Goal: Navigation & Orientation: Find specific page/section

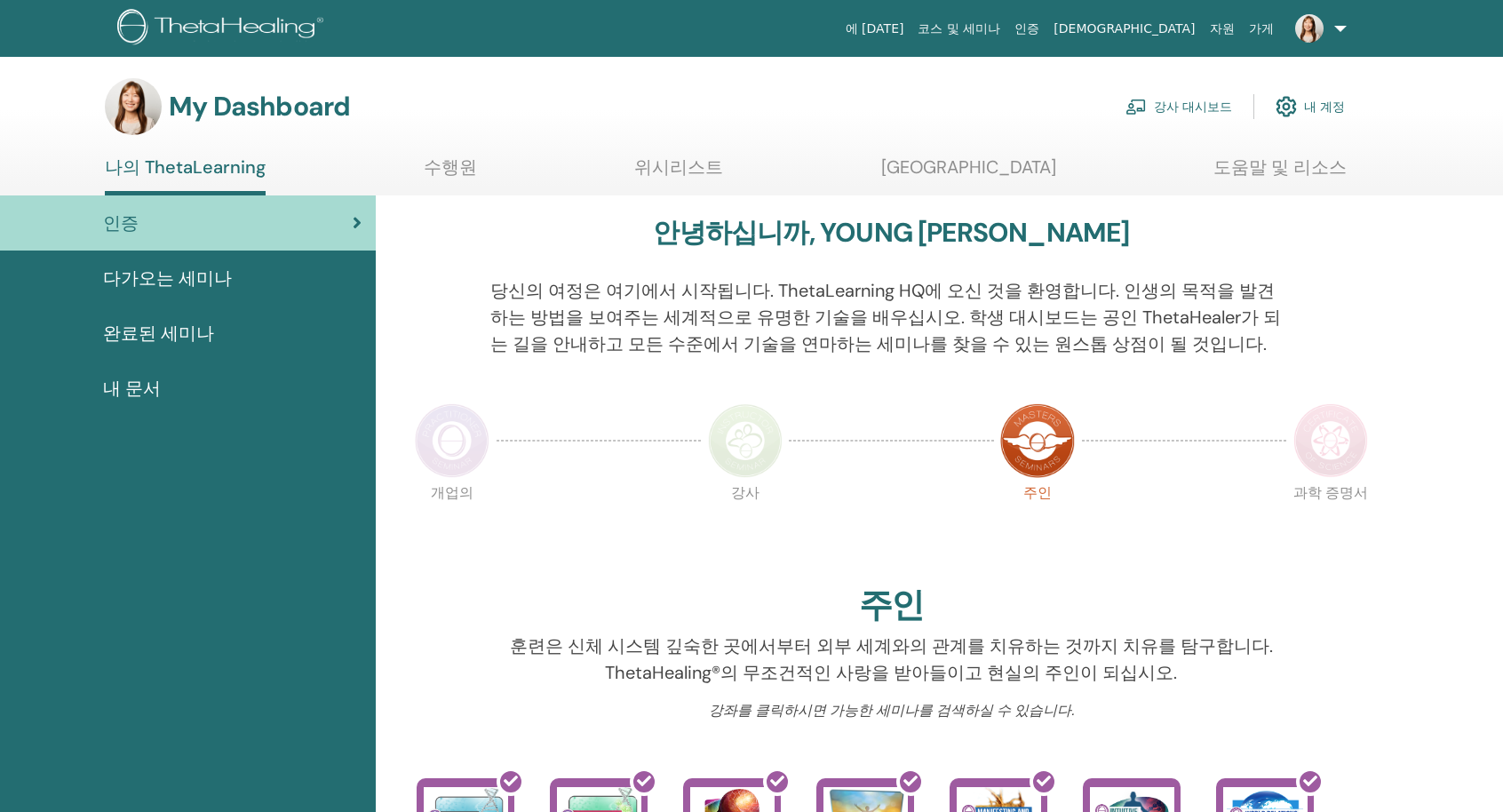
click at [1147, 113] on img at bounding box center [1135, 106] width 21 height 16
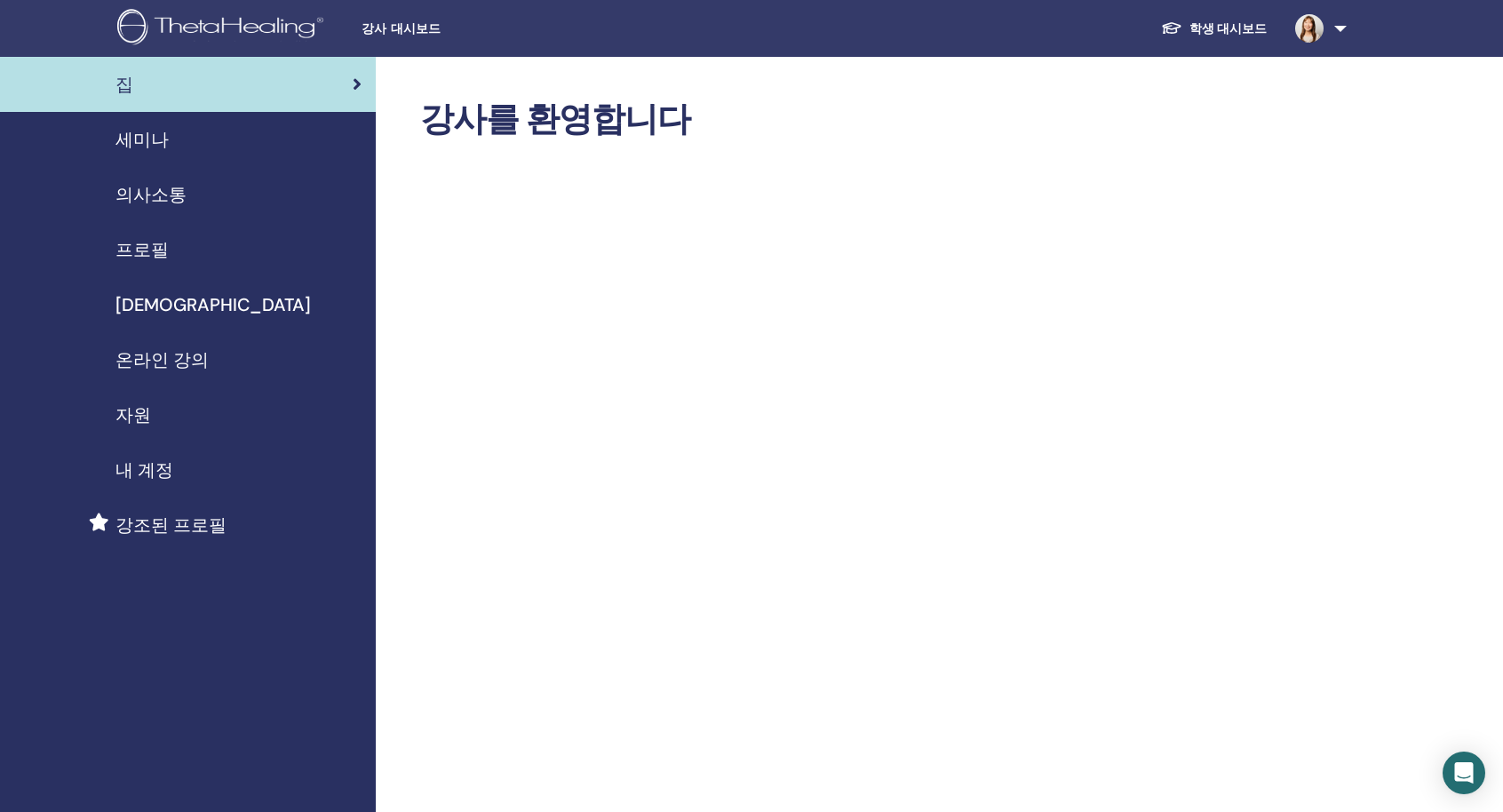
click at [156, 468] on span "내 계정" at bounding box center [144, 469] width 58 height 27
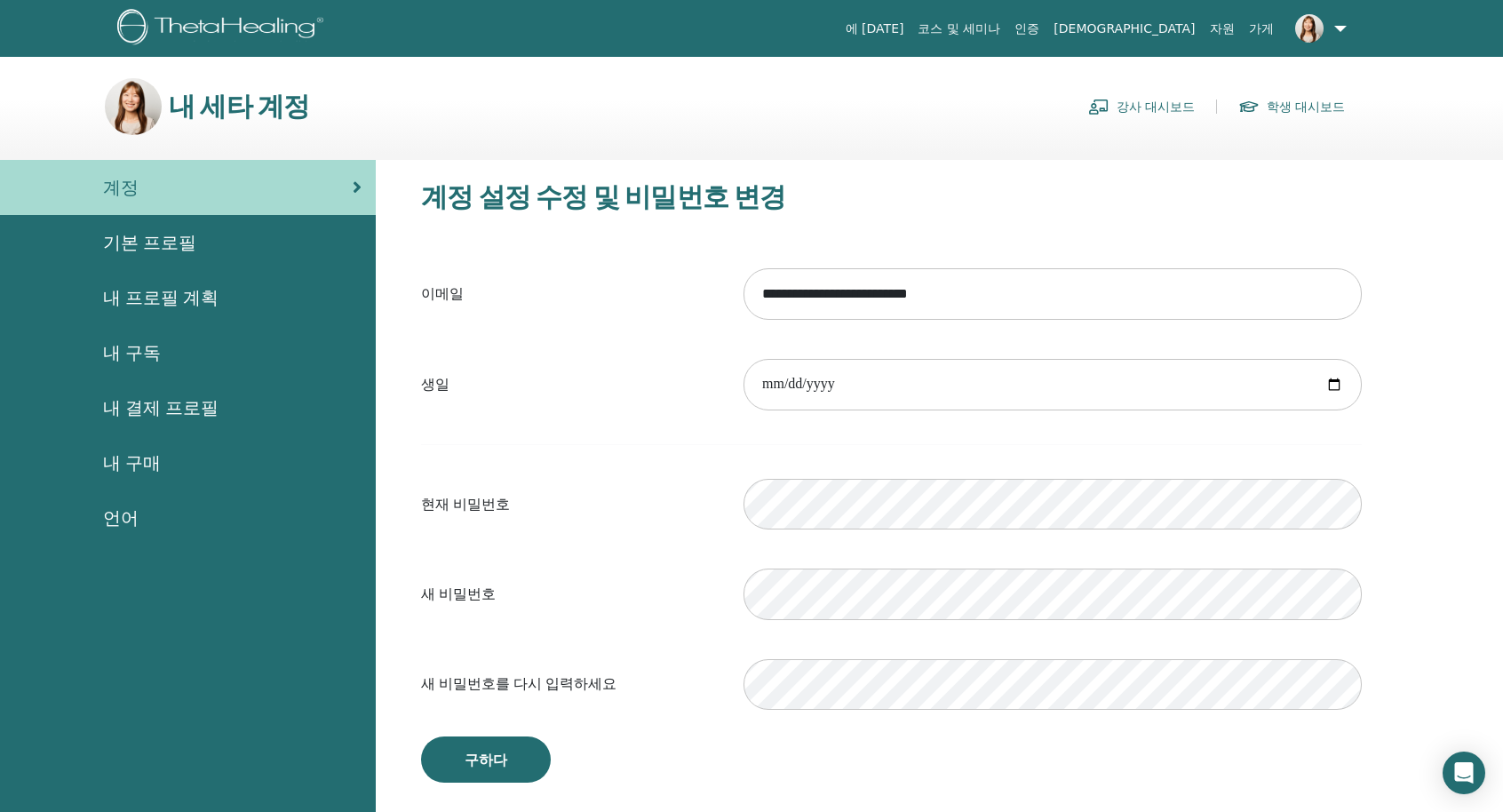
click at [156, 250] on span "기본 프로필" at bounding box center [150, 243] width 93 height 27
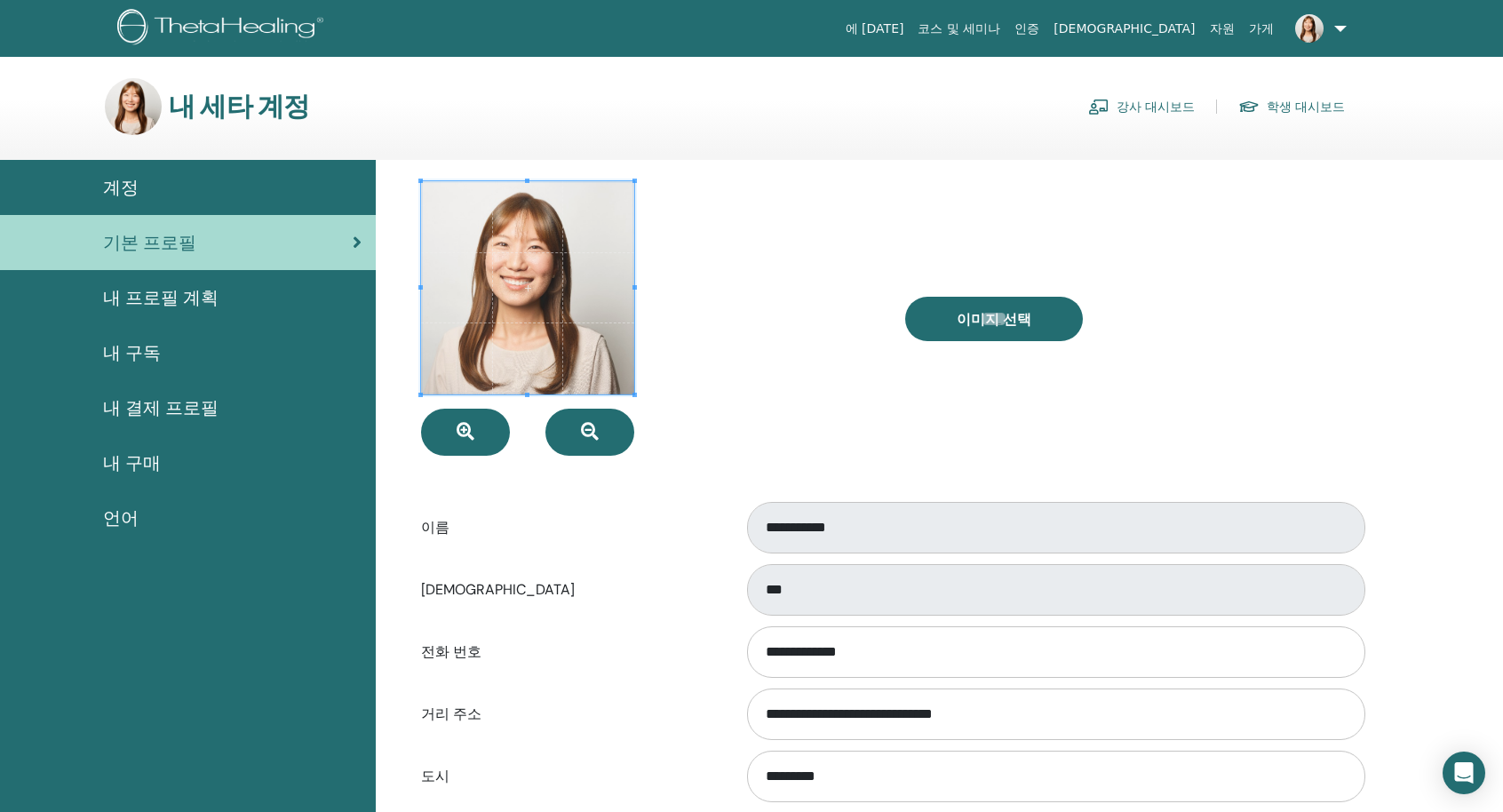
click at [129, 301] on span "내 프로필 계획" at bounding box center [161, 297] width 115 height 27
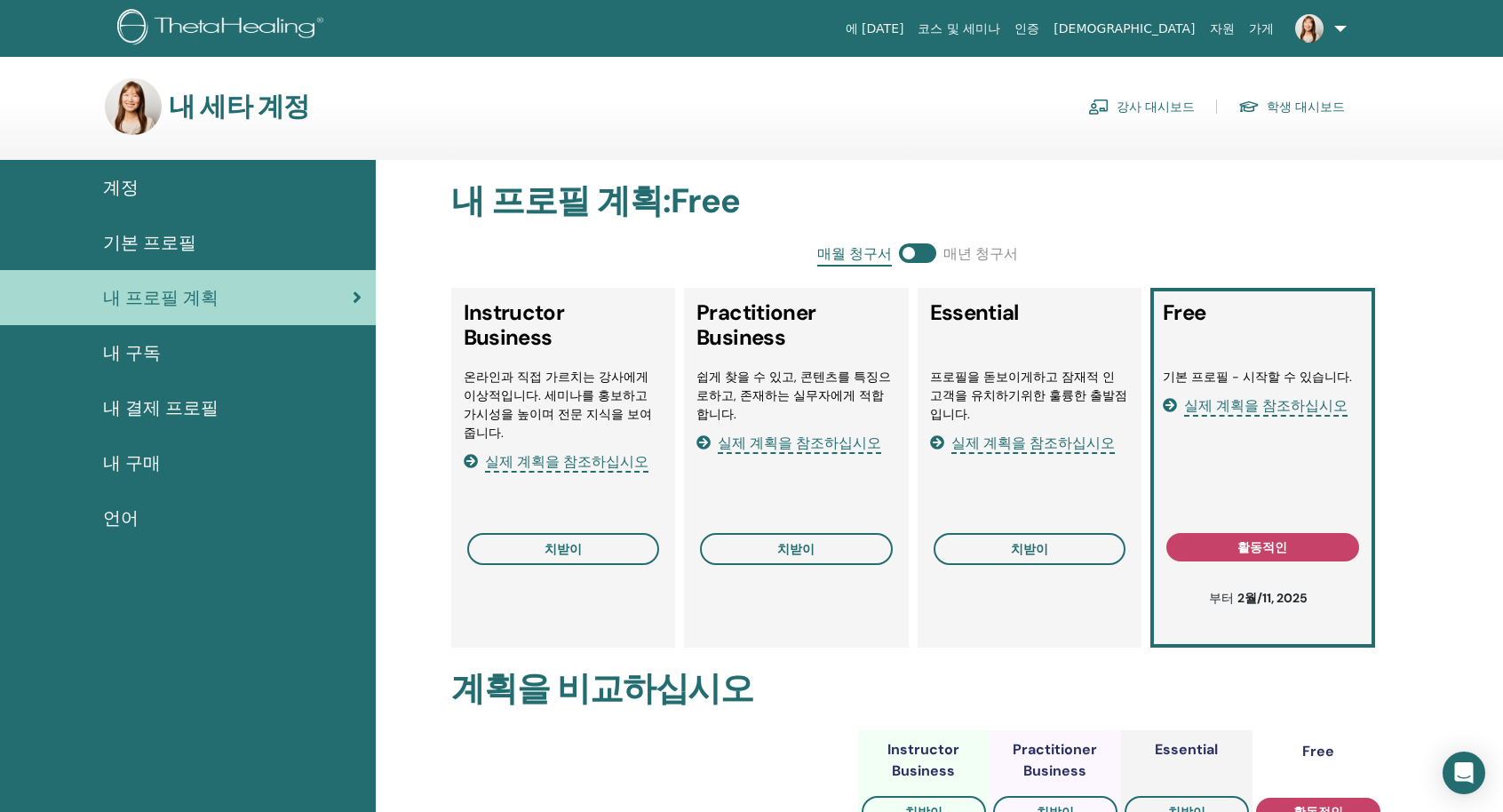
click at [180, 163] on link "계정" at bounding box center [188, 187] width 376 height 55
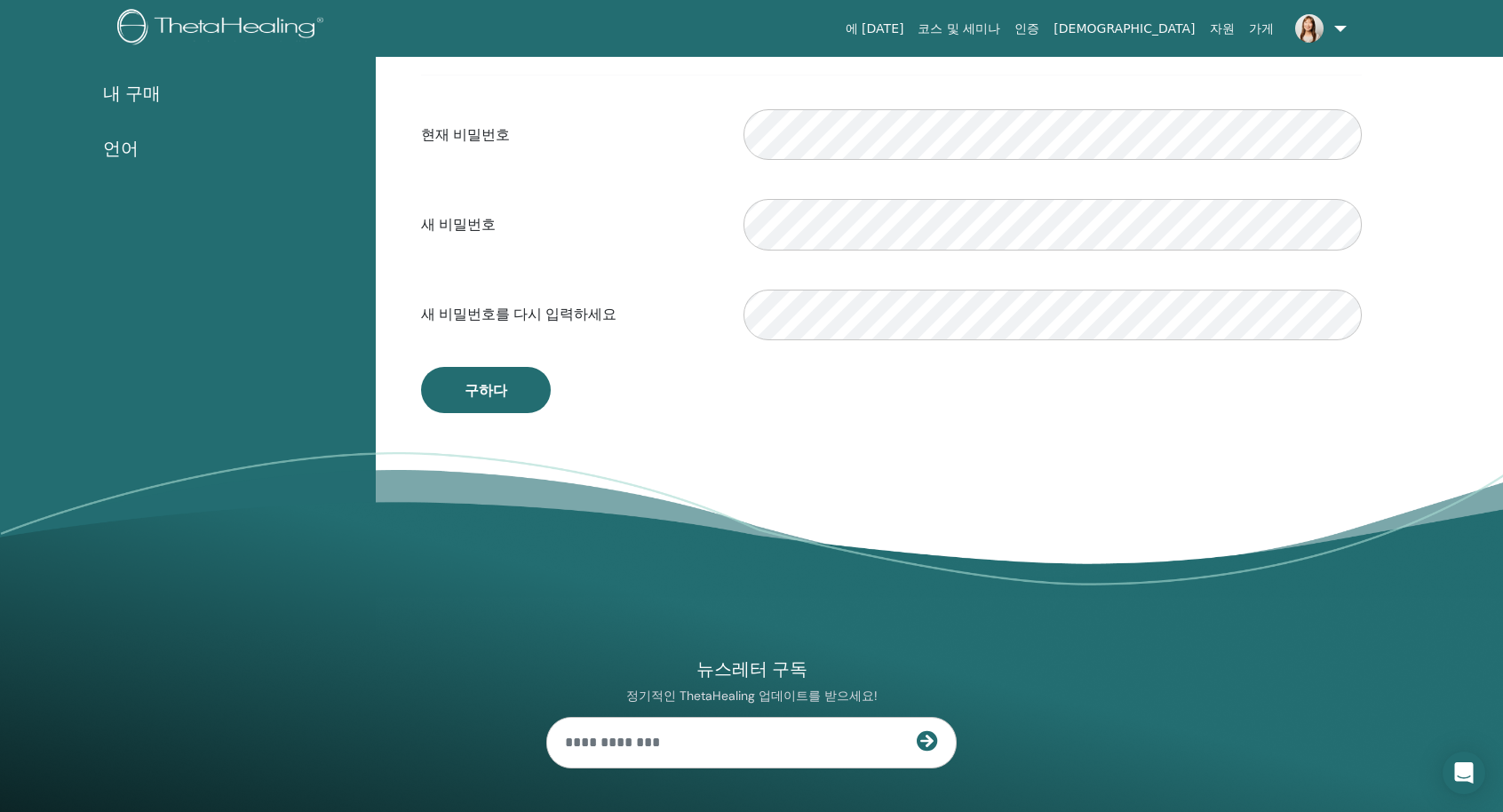
scroll to position [68, 0]
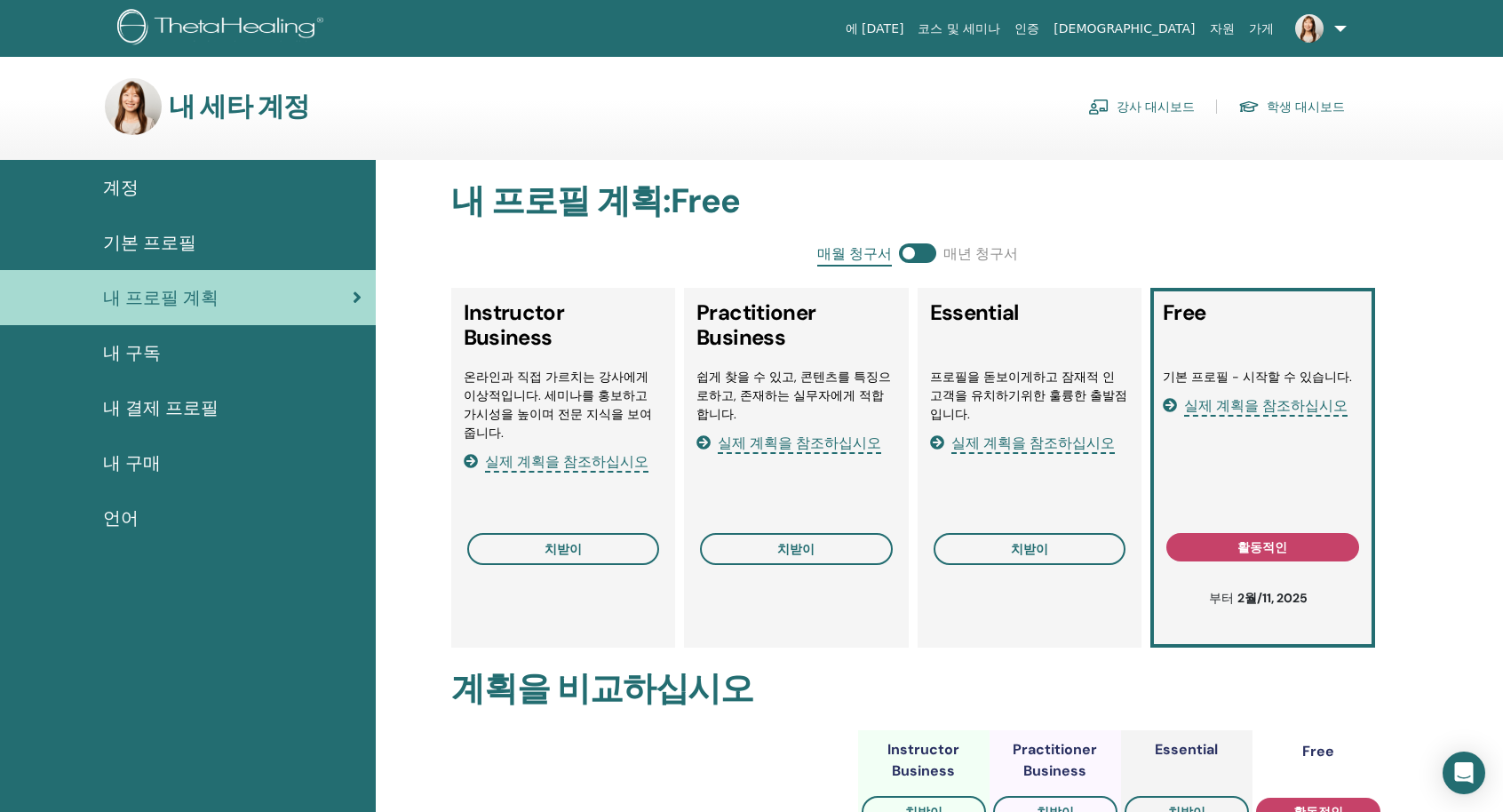
click at [1142, 109] on link "강사 대시보드" at bounding box center [1141, 106] width 106 height 29
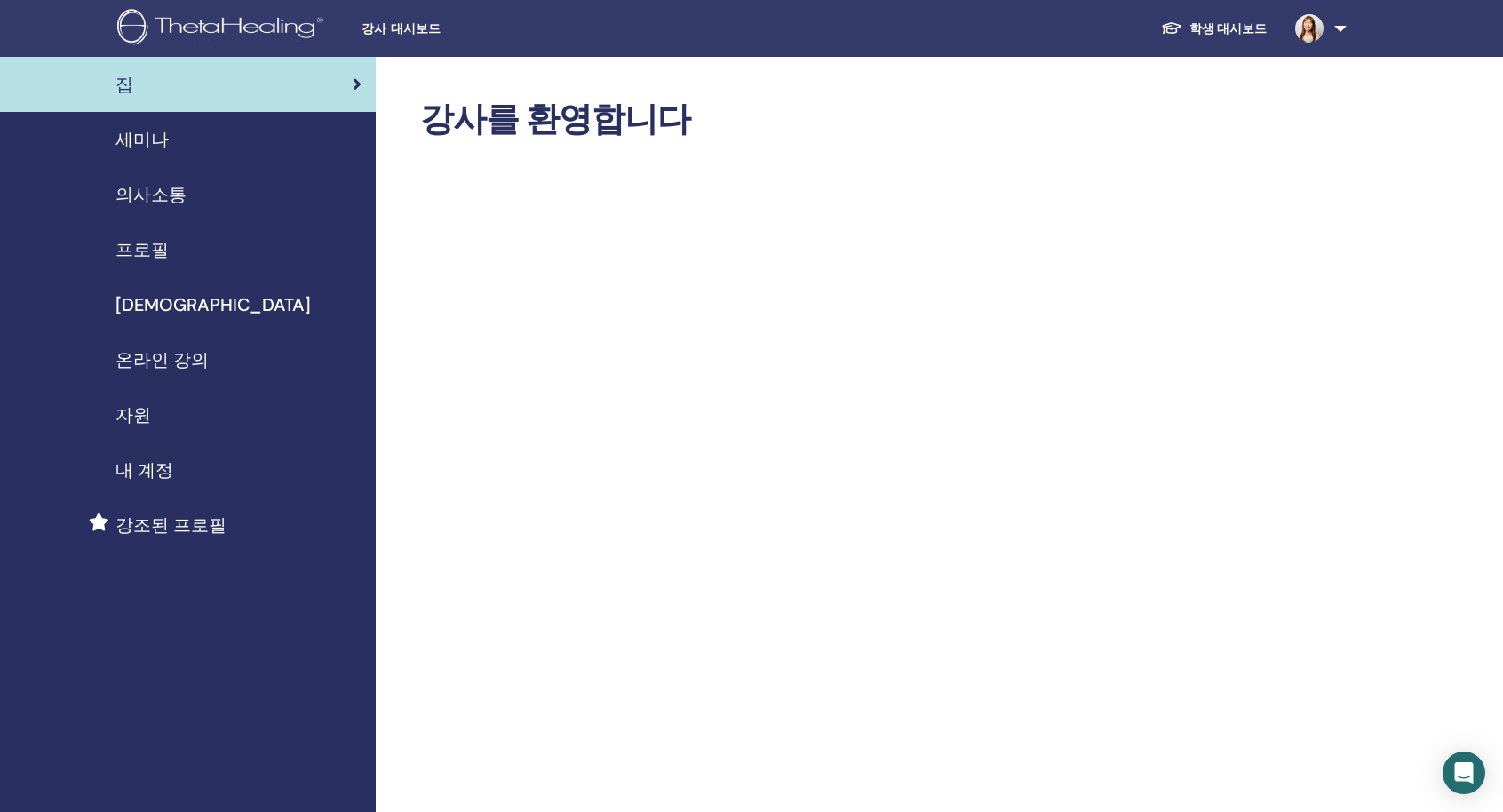
click at [115, 476] on span "내 계정" at bounding box center [144, 469] width 58 height 27
click at [162, 244] on span "프로필" at bounding box center [142, 249] width 54 height 27
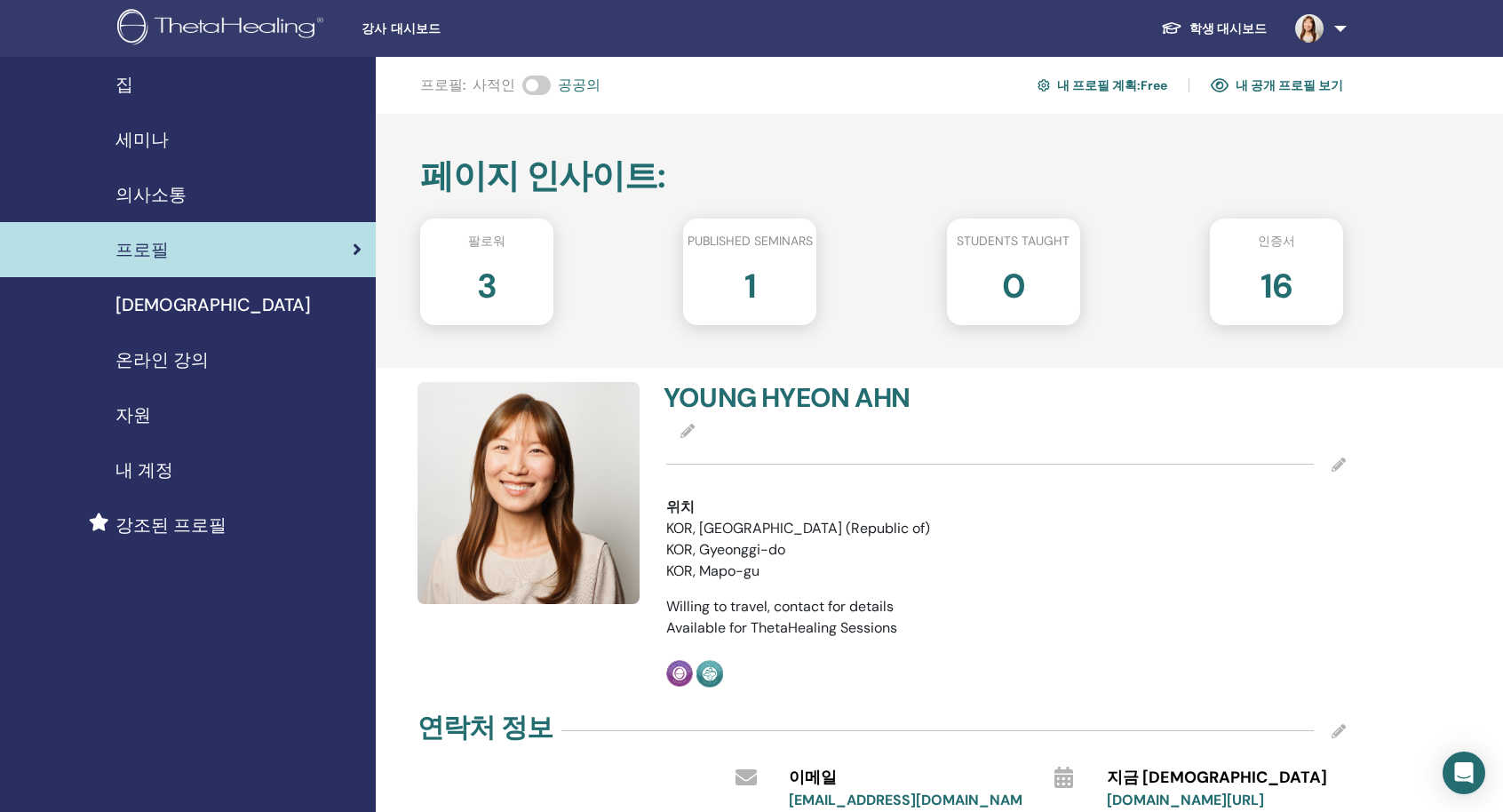
click at [1334, 74] on link "내 공개 프로필 보기" at bounding box center [1276, 84] width 132 height 29
